Goal: Task Accomplishment & Management: Manage account settings

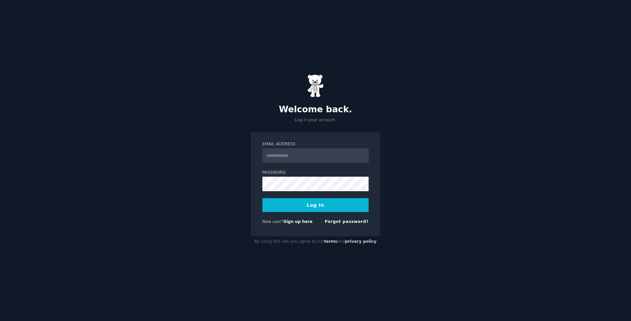
type input "**********"
click at [307, 210] on button "Log In" at bounding box center [315, 205] width 106 height 14
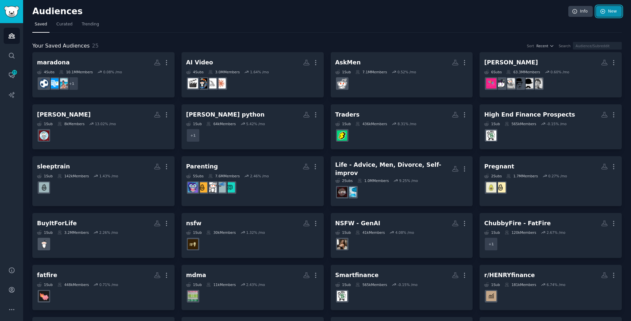
click at [600, 10] on icon at bounding box center [602, 11] width 4 height 4
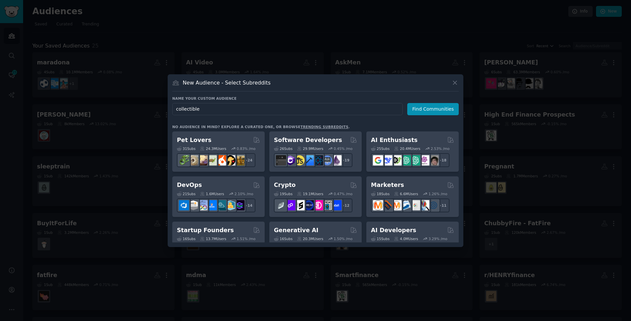
type input "collectibles"
click button "Find Communities" at bounding box center [432, 109] width 51 height 12
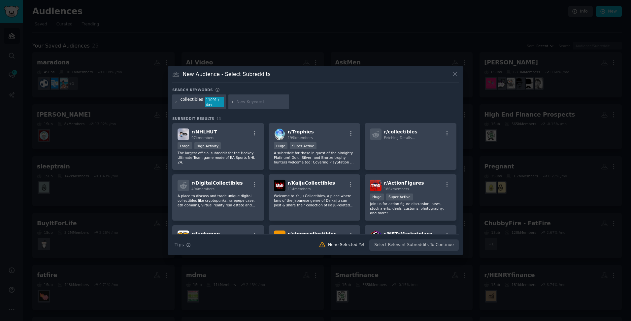
click at [255, 100] on input "text" at bounding box center [262, 102] width 50 height 6
type input "investors"
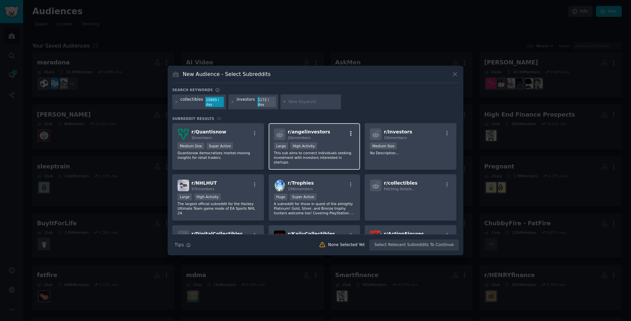
click at [350, 133] on icon "button" at bounding box center [351, 133] width 6 height 6
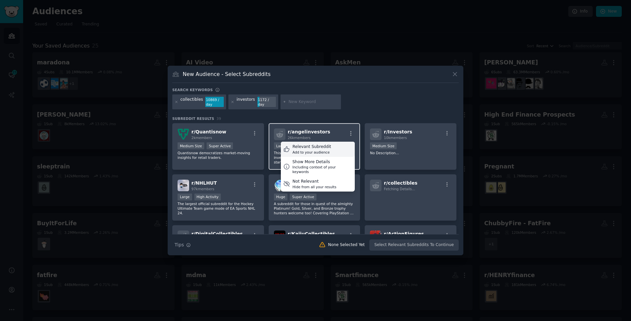
click at [336, 146] on div "Relevant Subreddit Add to your audience" at bounding box center [318, 149] width 74 height 15
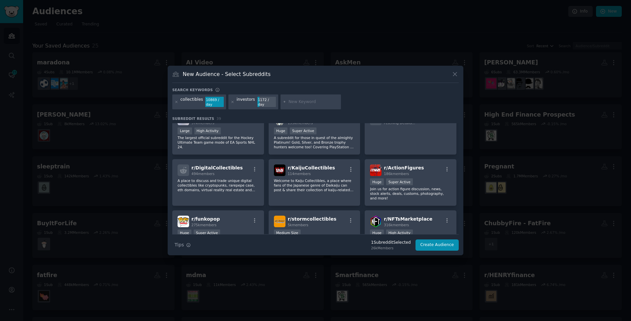
scroll to position [99, 0]
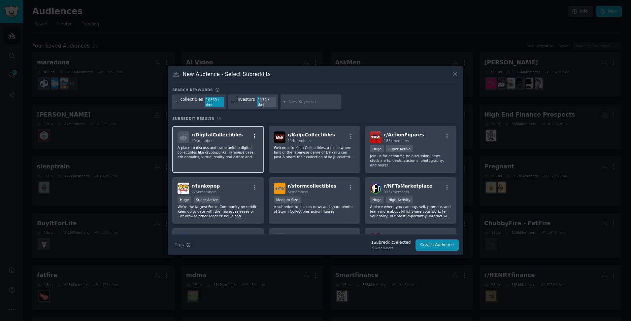
click at [255, 133] on icon "button" at bounding box center [255, 136] width 6 height 6
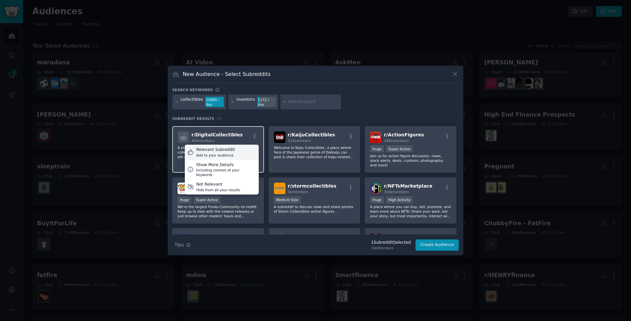
click at [246, 148] on div "Relevant Subreddit Add to your audience" at bounding box center [222, 151] width 74 height 15
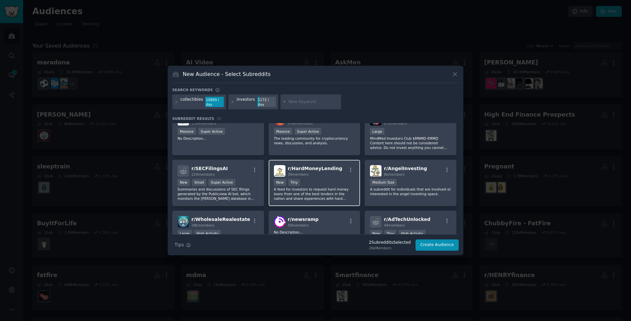
scroll to position [330, 0]
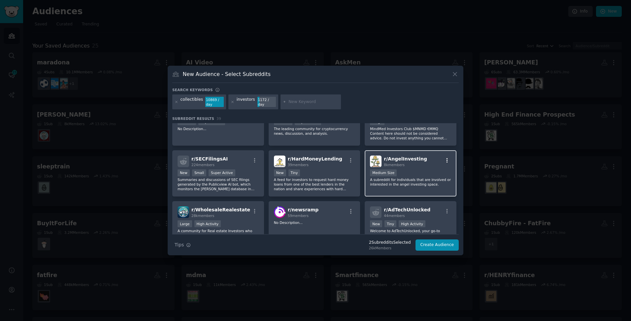
click at [446, 158] on icon "button" at bounding box center [446, 160] width 1 height 5
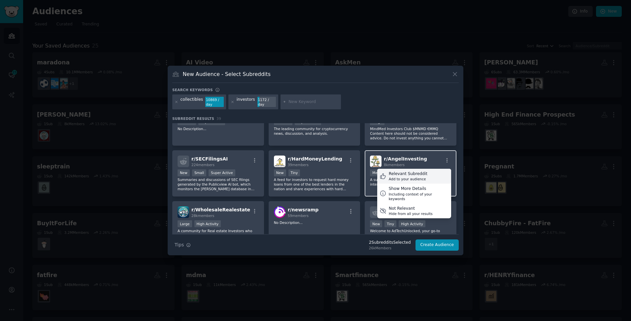
click at [425, 169] on div "Relevant Subreddit Add to your audience" at bounding box center [414, 176] width 74 height 15
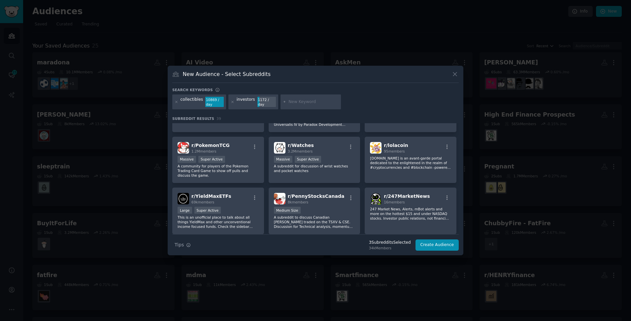
scroll to position [557, 0]
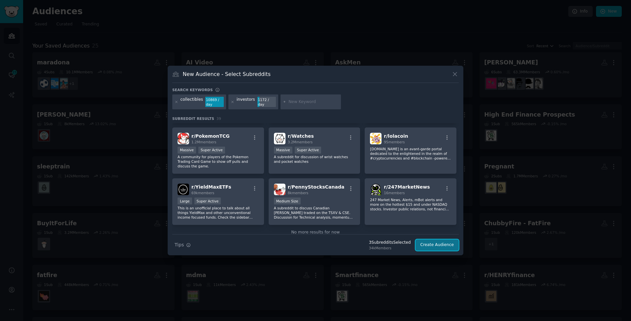
click at [437, 247] on button "Create Audience" at bounding box center [437, 244] width 44 height 11
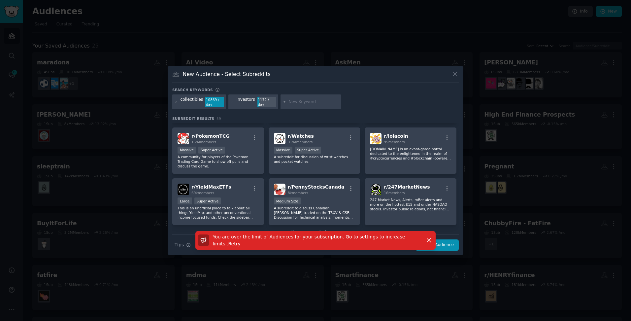
click at [450, 246] on div "You are over the limit of Audiences for your subscription. Go to settings to in…" at bounding box center [316, 243] width 296 height 24
click at [241, 243] on span "Retry" at bounding box center [234, 243] width 12 height 5
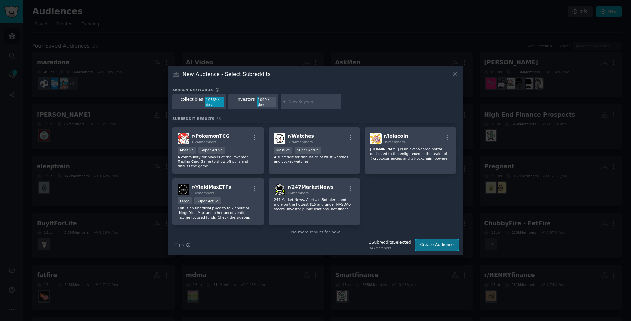
click at [426, 243] on button "Create Audience" at bounding box center [437, 244] width 44 height 11
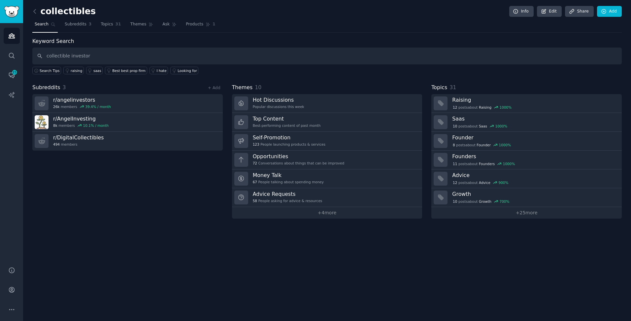
type input "collectible investor"
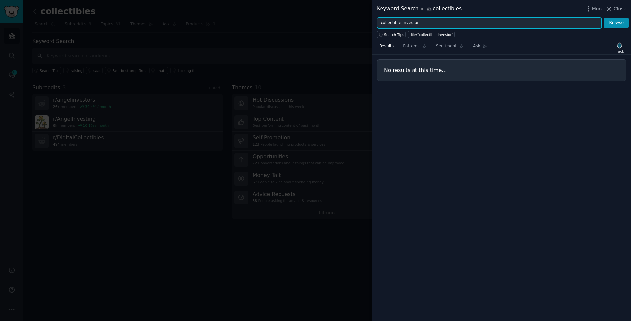
click at [400, 26] on input "collectible investor" at bounding box center [489, 22] width 225 height 11
click at [399, 26] on input "collectible investor" at bounding box center [489, 22] width 225 height 11
click at [410, 21] on input "collectible investor" at bounding box center [489, 22] width 225 height 11
type input "collectibles"
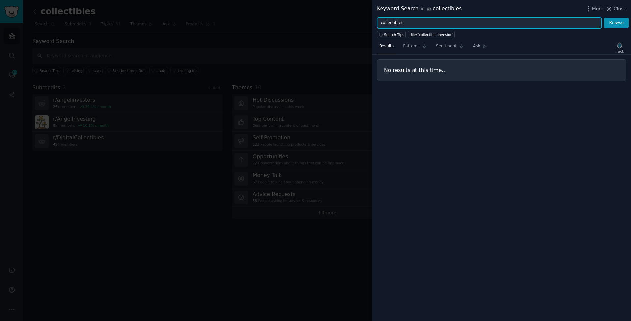
click at [604, 17] on button "Browse" at bounding box center [616, 22] width 25 height 11
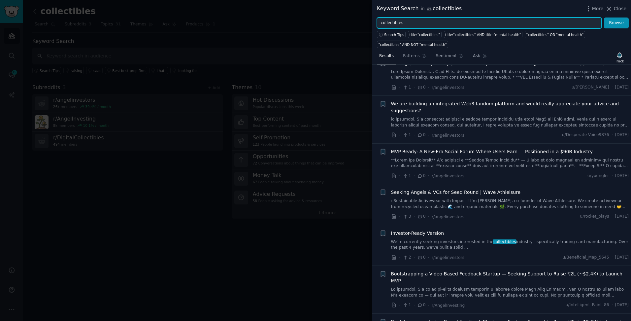
scroll to position [429, 0]
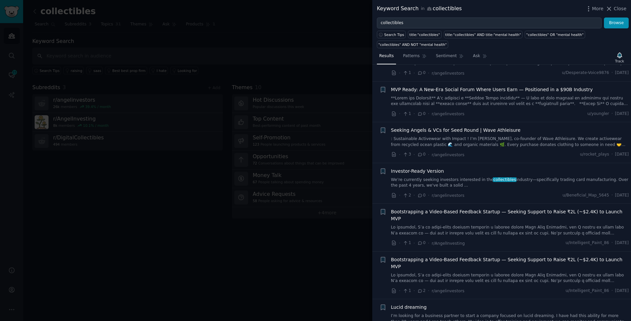
click at [524, 177] on link "We’re currently seeking investors interested in the collectibles industry—speci…" at bounding box center [510, 183] width 238 height 12
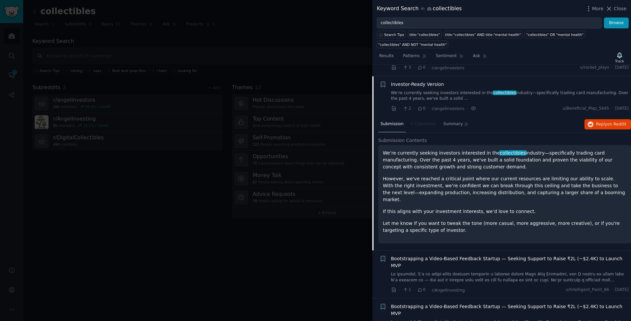
scroll to position [520, 0]
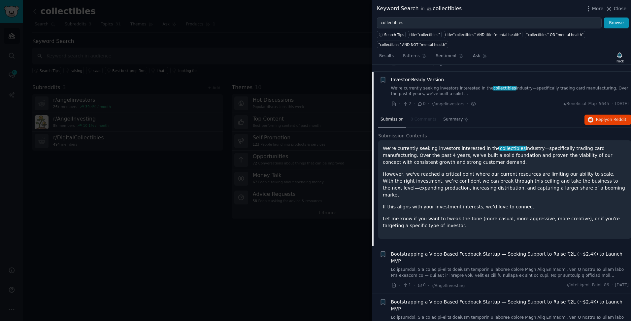
click at [547, 152] on p "We’re currently seeking investors interested in the collectibles industry—speci…" at bounding box center [504, 155] width 243 height 21
click at [609, 117] on span "on Reddit" at bounding box center [616, 119] width 19 height 5
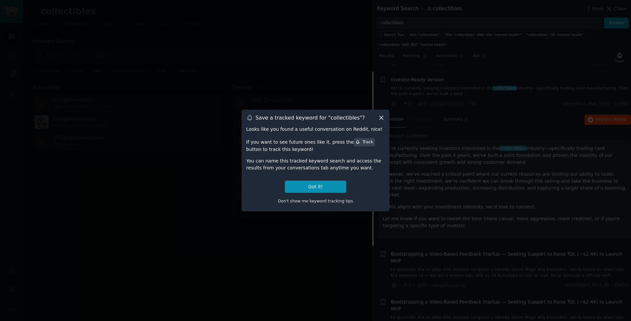
click at [381, 118] on icon at bounding box center [381, 118] width 4 height 4
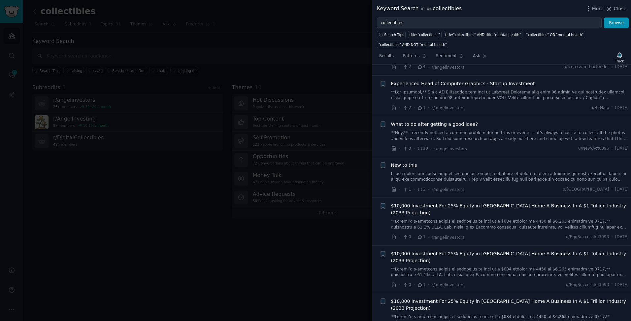
scroll to position [2302, 0]
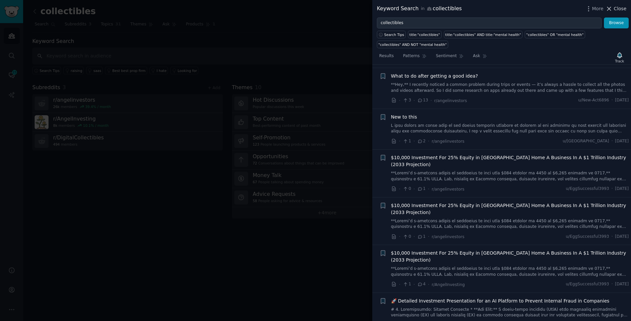
click at [612, 6] on icon at bounding box center [608, 8] width 7 height 7
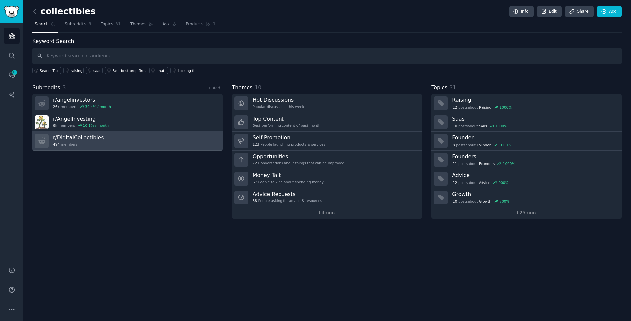
click at [89, 140] on h3 "r/ DigitalCollectibles" at bounding box center [78, 137] width 50 height 7
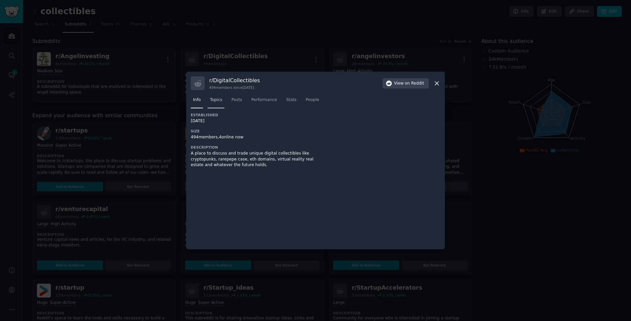
click at [210, 99] on span "Topics" at bounding box center [216, 100] width 12 height 6
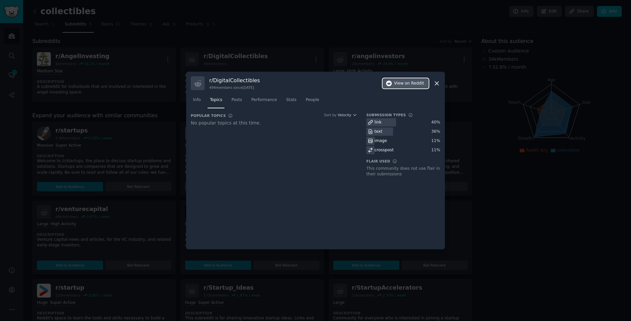
click at [402, 84] on span "View on Reddit" at bounding box center [409, 83] width 30 height 6
click at [437, 82] on icon at bounding box center [437, 83] width 4 height 4
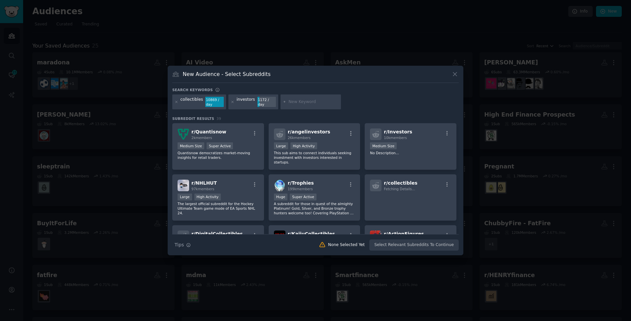
click at [456, 74] on icon at bounding box center [454, 74] width 7 height 7
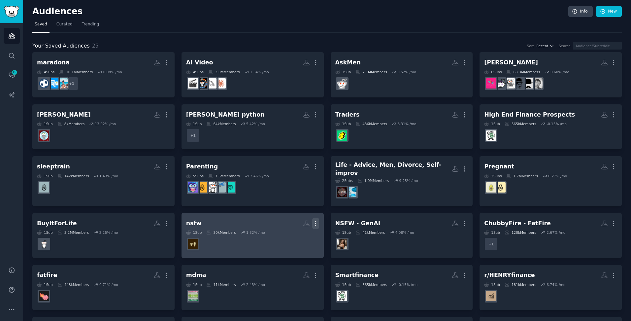
click at [315, 221] on icon "button" at bounding box center [315, 223] width 1 height 5
click at [290, 233] on div "Delete" at bounding box center [292, 237] width 31 height 14
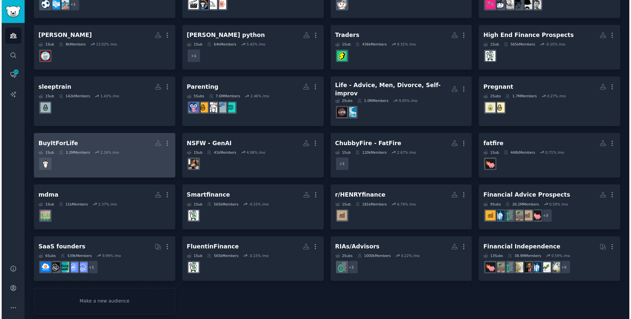
scroll to position [46, 0]
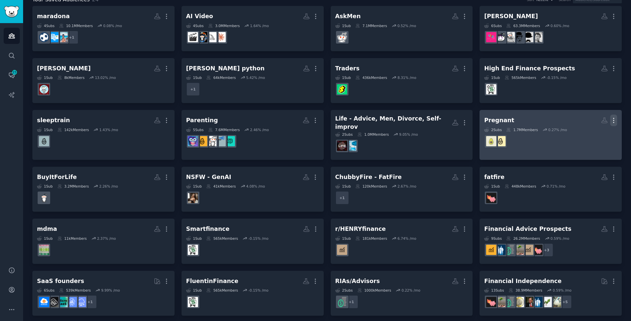
click at [613, 118] on icon "button" at bounding box center [613, 120] width 1 height 5
click at [590, 132] on p "Delete" at bounding box center [595, 134] width 15 height 7
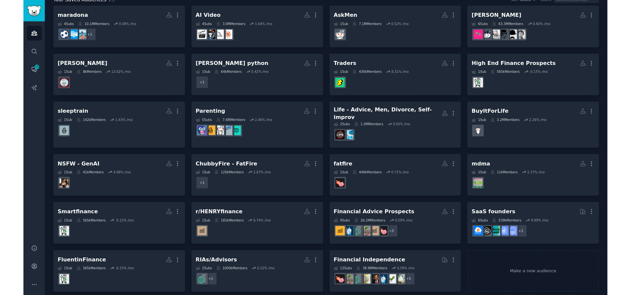
scroll to position [46, 0]
